Goal: Check status: Check status

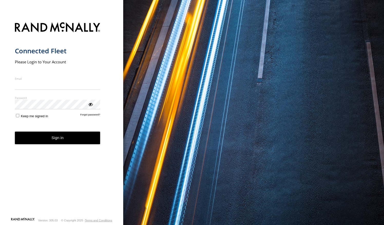
type input "**********"
click at [58, 147] on form "**********" at bounding box center [62, 118] width 94 height 198
click at [63, 138] on button "Sign in" at bounding box center [57, 138] width 85 height 13
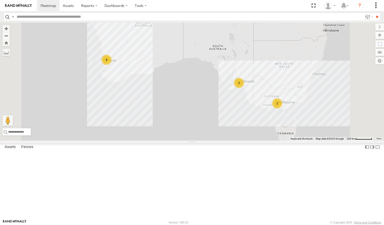
click at [0, 0] on link at bounding box center [0, 0] width 0 height 0
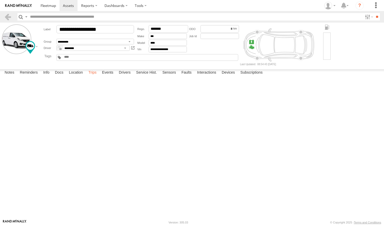
click at [97, 76] on label "Trips" at bounding box center [92, 72] width 13 height 7
click at [7, 17] on link at bounding box center [7, 16] width 7 height 7
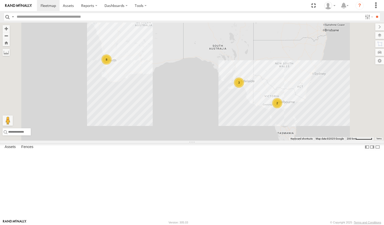
click at [0, 0] on link at bounding box center [0, 0] width 0 height 0
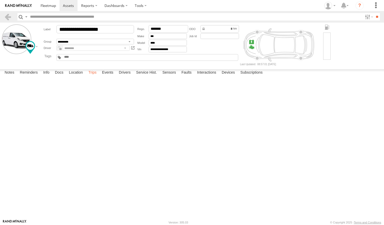
click at [93, 76] on label "Trips" at bounding box center [92, 72] width 13 height 7
click at [81, 76] on label "Location" at bounding box center [75, 72] width 19 height 7
click at [8, 18] on link at bounding box center [7, 16] width 7 height 7
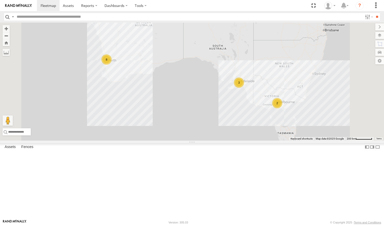
click at [0, 0] on link at bounding box center [0, 0] width 0 height 0
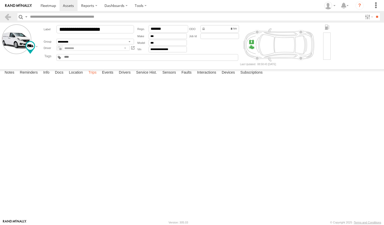
click at [91, 76] on label "Trips" at bounding box center [92, 72] width 13 height 7
click at [72, 76] on label "Location" at bounding box center [75, 72] width 19 height 7
drag, startPoint x: 168, startPoint y: 117, endPoint x: 172, endPoint y: 220, distance: 102.4
click at [172, 220] on body "?" at bounding box center [192, 112] width 384 height 225
drag, startPoint x: 181, startPoint y: 104, endPoint x: 157, endPoint y: 229, distance: 127.9
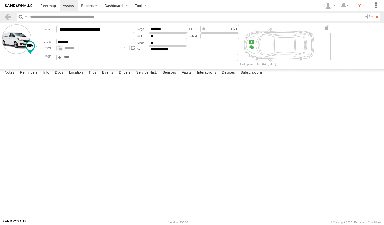
click at [157, 225] on html at bounding box center [192, 112] width 384 height 225
drag, startPoint x: 175, startPoint y: 157, endPoint x: 193, endPoint y: 16, distance: 142.0
click at [193, 16] on body "?" at bounding box center [192, 112] width 384 height 225
drag, startPoint x: 168, startPoint y: 158, endPoint x: 160, endPoint y: 73, distance: 85.5
click at [0, 0] on div "Vending Van 1ILG 620" at bounding box center [0, 0] width 0 height 0
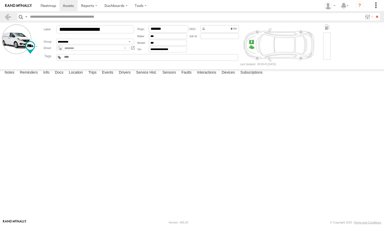
drag, startPoint x: 160, startPoint y: 171, endPoint x: 156, endPoint y: 100, distance: 71.4
click at [0, 0] on div "Vending Van 1ILG 620" at bounding box center [0, 0] width 0 height 0
drag, startPoint x: 156, startPoint y: 133, endPoint x: 150, endPoint y: 86, distance: 47.5
click at [0, 0] on div "Vending Van 1ILG 620" at bounding box center [0, 0] width 0 height 0
click at [12, 16] on section at bounding box center [8, 16] width 9 height 7
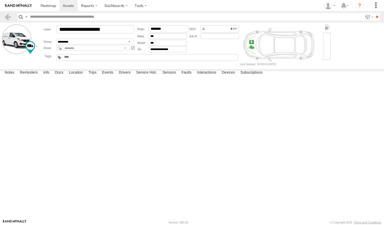
click at [12, 16] on section at bounding box center [8, 16] width 9 height 7
click at [11, 16] on link at bounding box center [7, 16] width 7 height 7
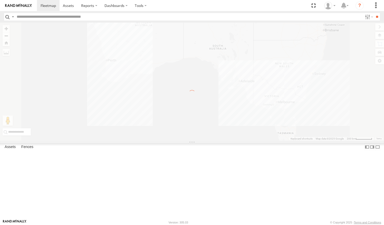
click at [0, 0] on link at bounding box center [0, 0] width 0 height 0
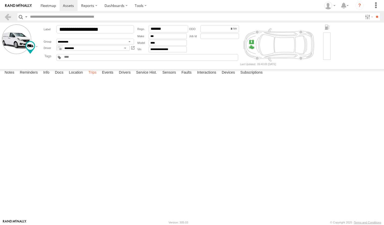
click at [91, 76] on label "Trips" at bounding box center [92, 72] width 13 height 7
click at [9, 18] on link at bounding box center [7, 16] width 7 height 7
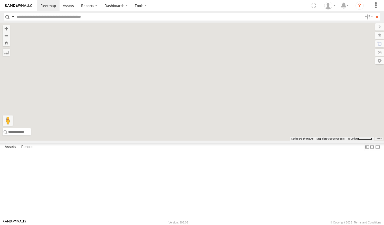
drag, startPoint x: 269, startPoint y: 176, endPoint x: 341, endPoint y: 106, distance: 100.7
click at [341, 106] on div "3 2 8" at bounding box center [192, 82] width 384 height 118
click at [20, 3] on link at bounding box center [18, 5] width 37 height 11
